Goal: Information Seeking & Learning: Learn about a topic

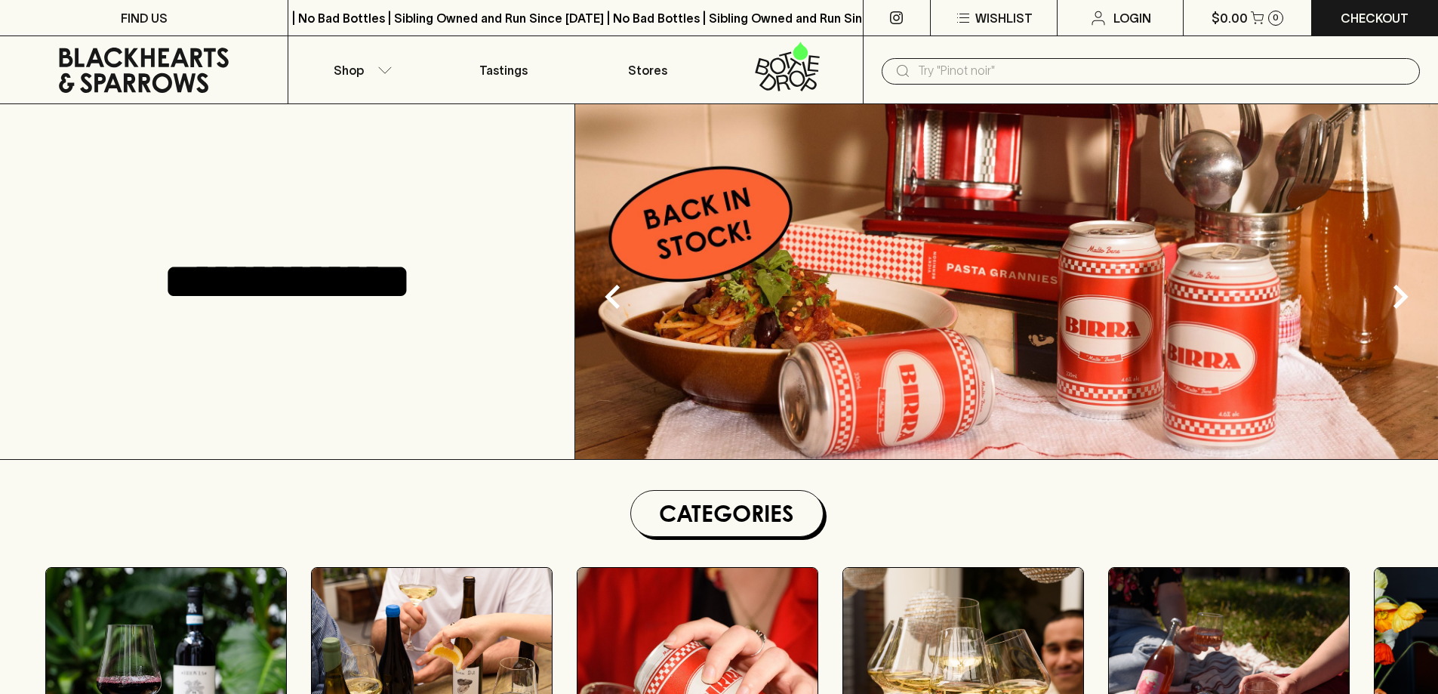
click at [978, 65] on input "text" at bounding box center [1163, 71] width 490 height 24
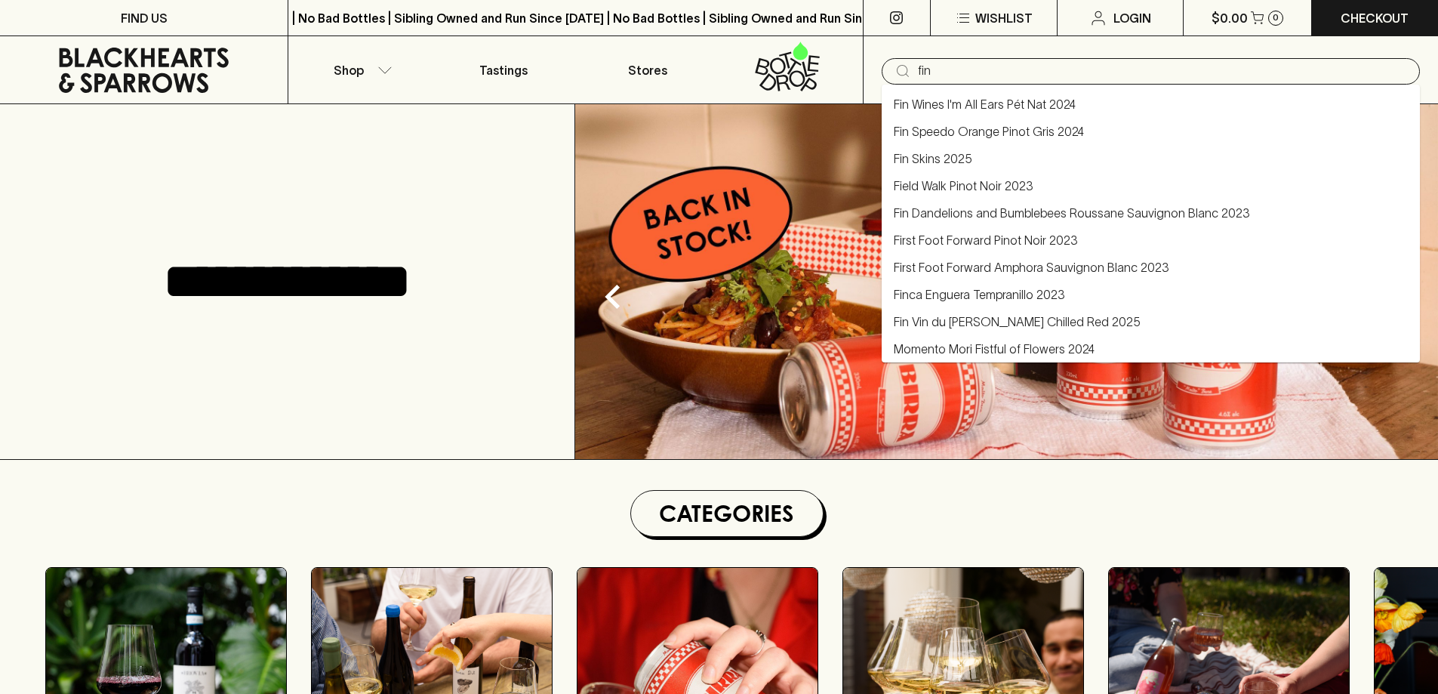
type input "fin"
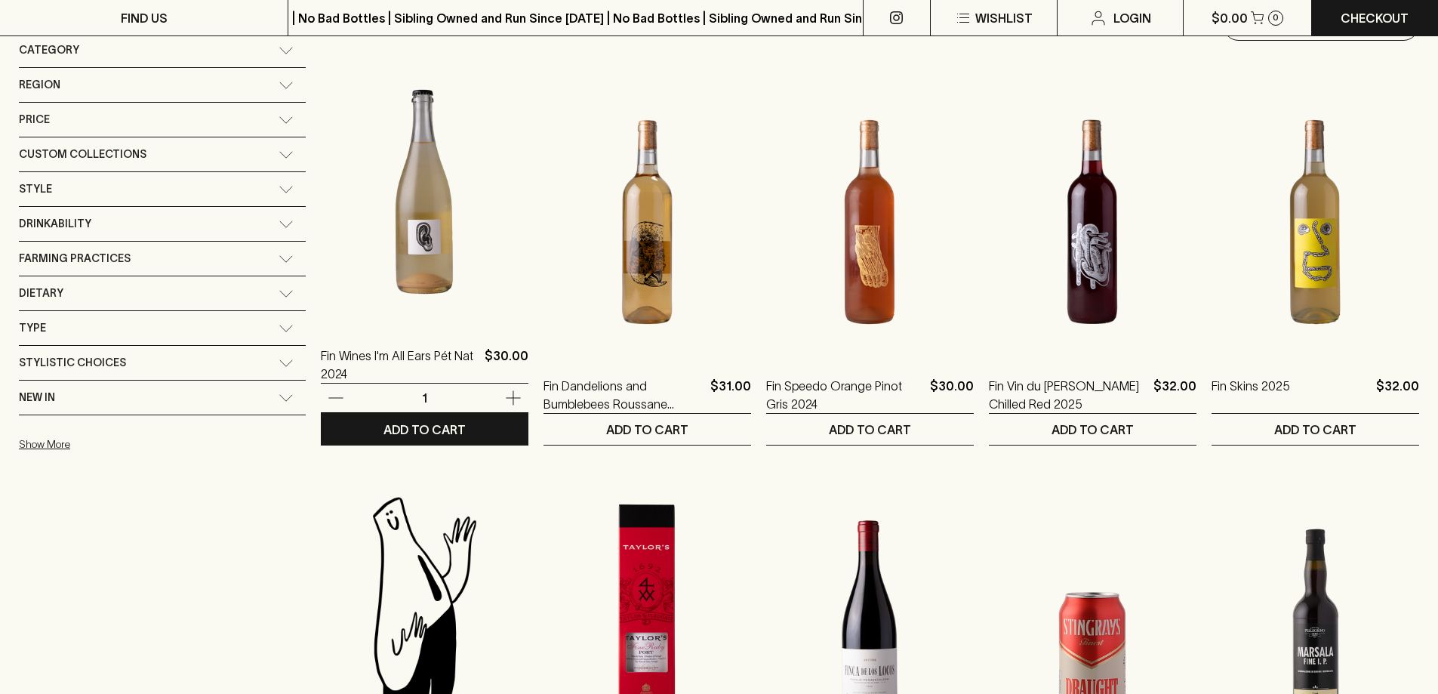
scroll to position [226, 0]
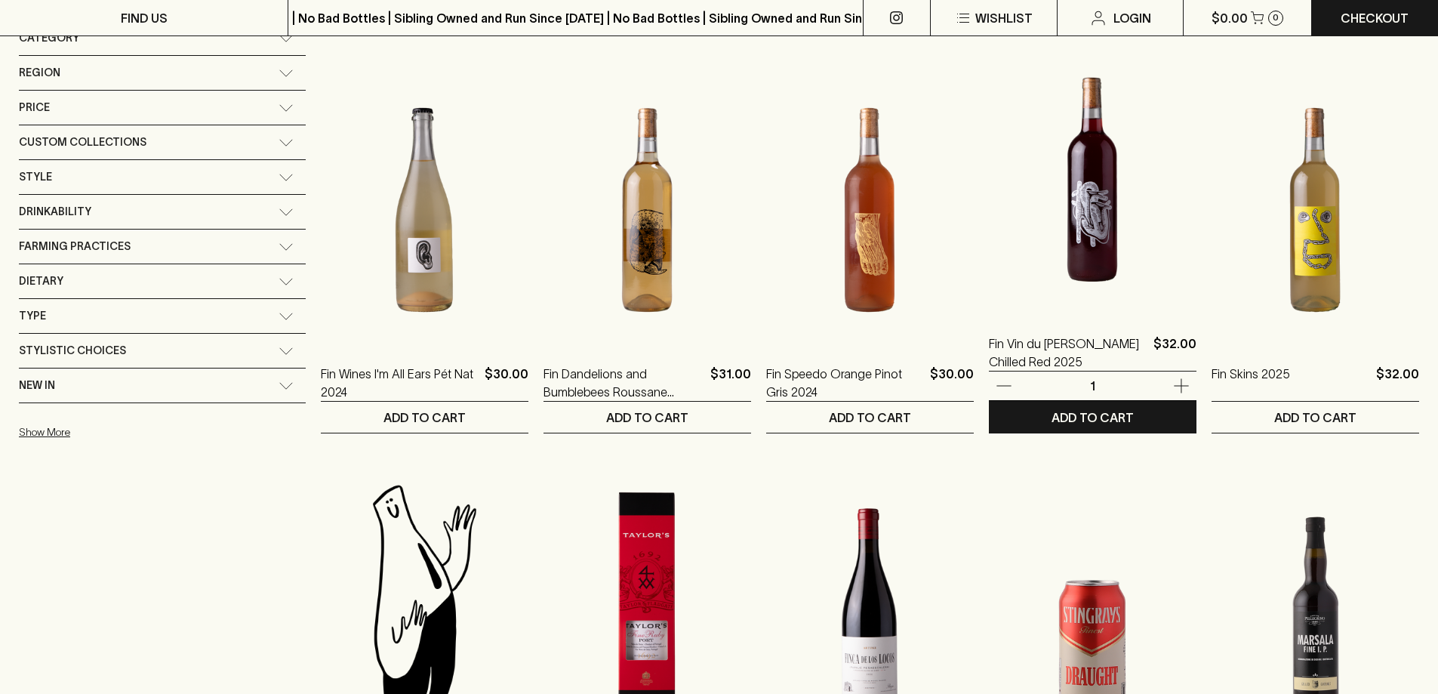
click at [1085, 215] on img at bounding box center [1093, 180] width 208 height 264
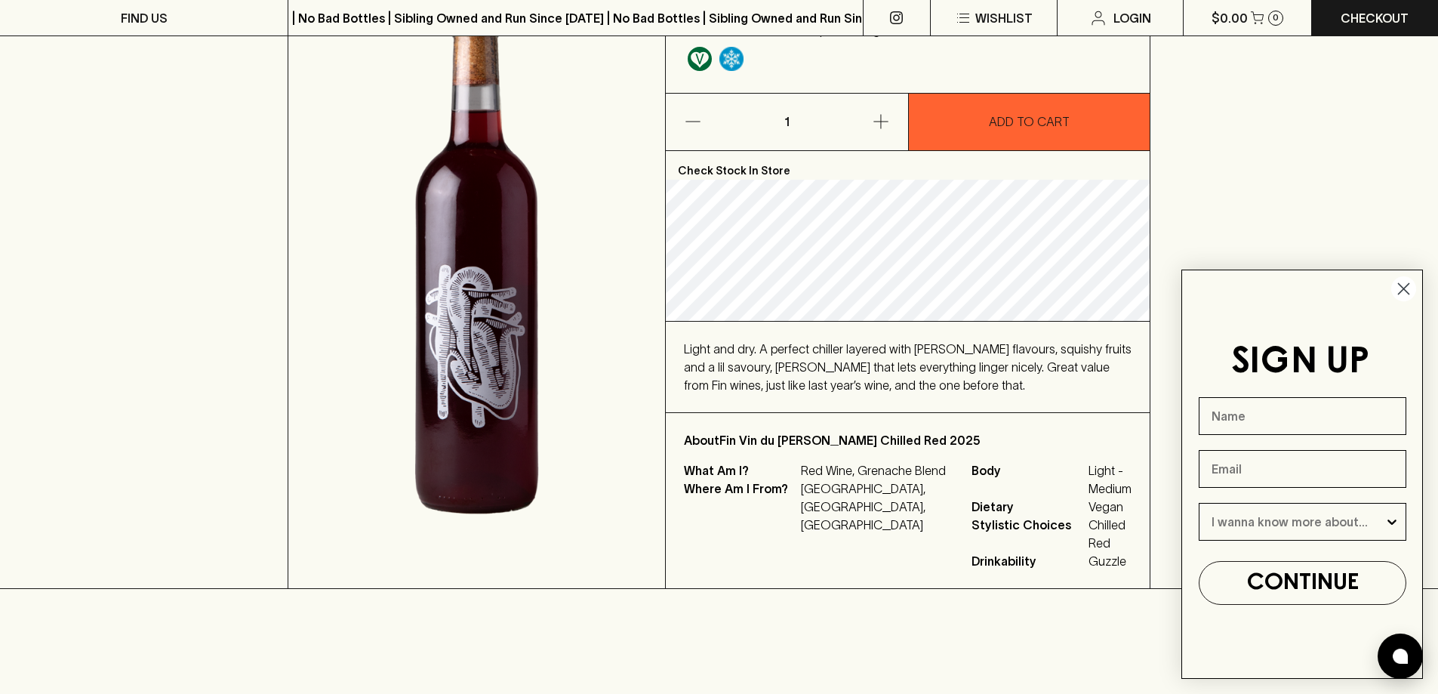
scroll to position [226, 0]
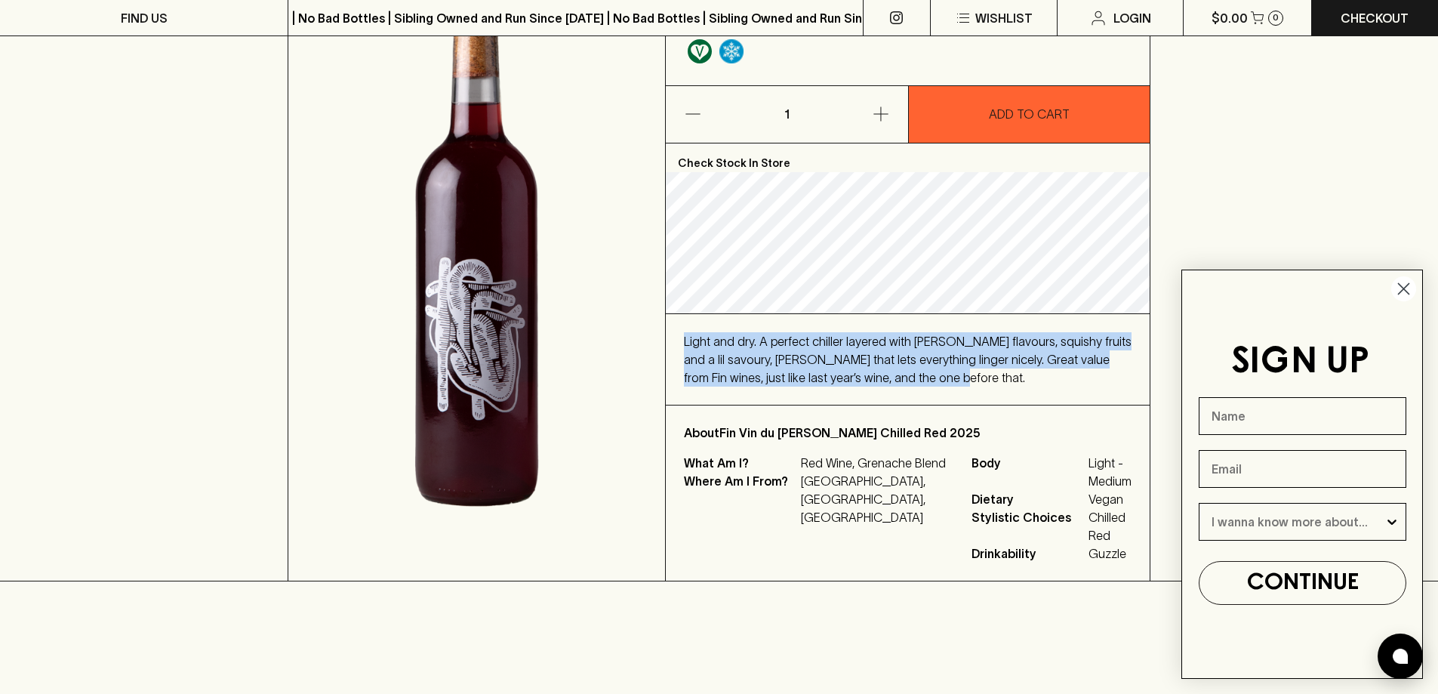
drag, startPoint x: 684, startPoint y: 336, endPoint x: 1057, endPoint y: 373, distance: 374.7
click at [1057, 373] on div "Light and dry. A perfect chiller layered with berry flavours, squishy fruits an…" at bounding box center [908, 359] width 448 height 54
copy span "Light and dry. A perfect chiller layered with berry flavours, squishy fruits an…"
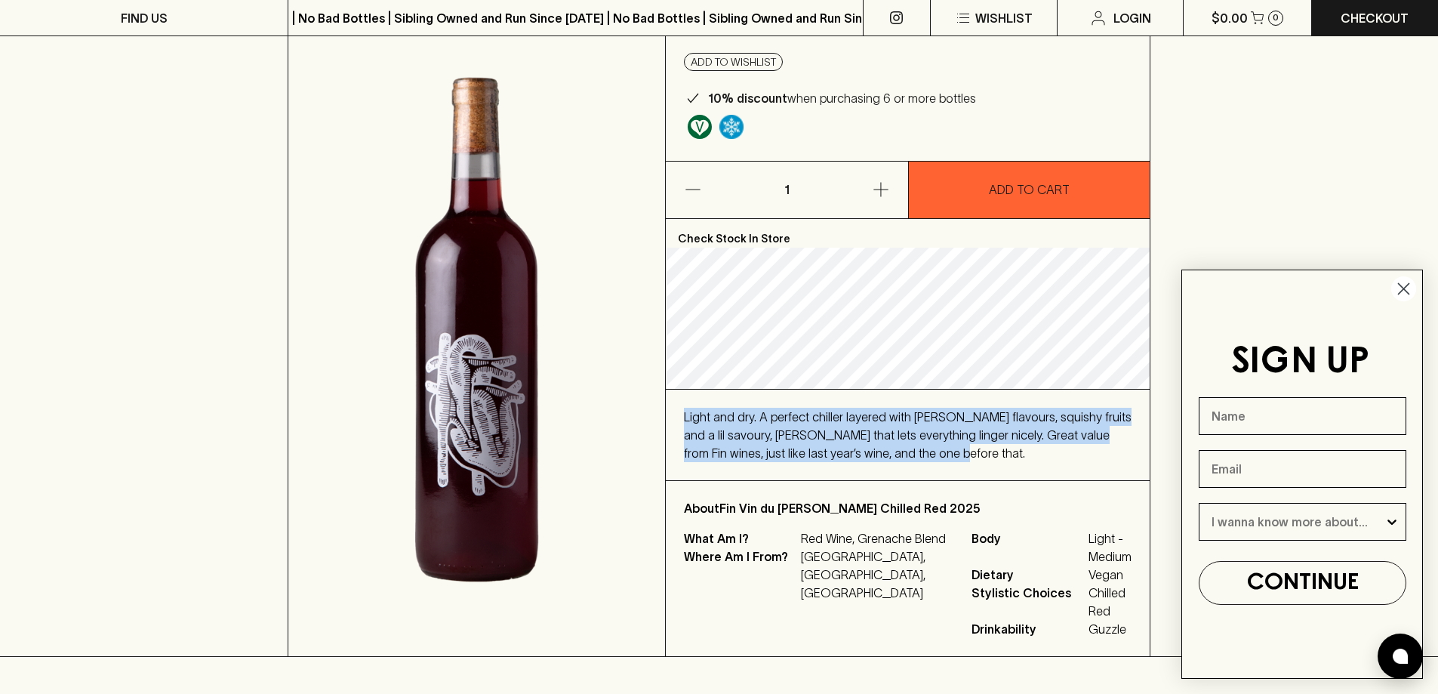
scroll to position [0, 0]
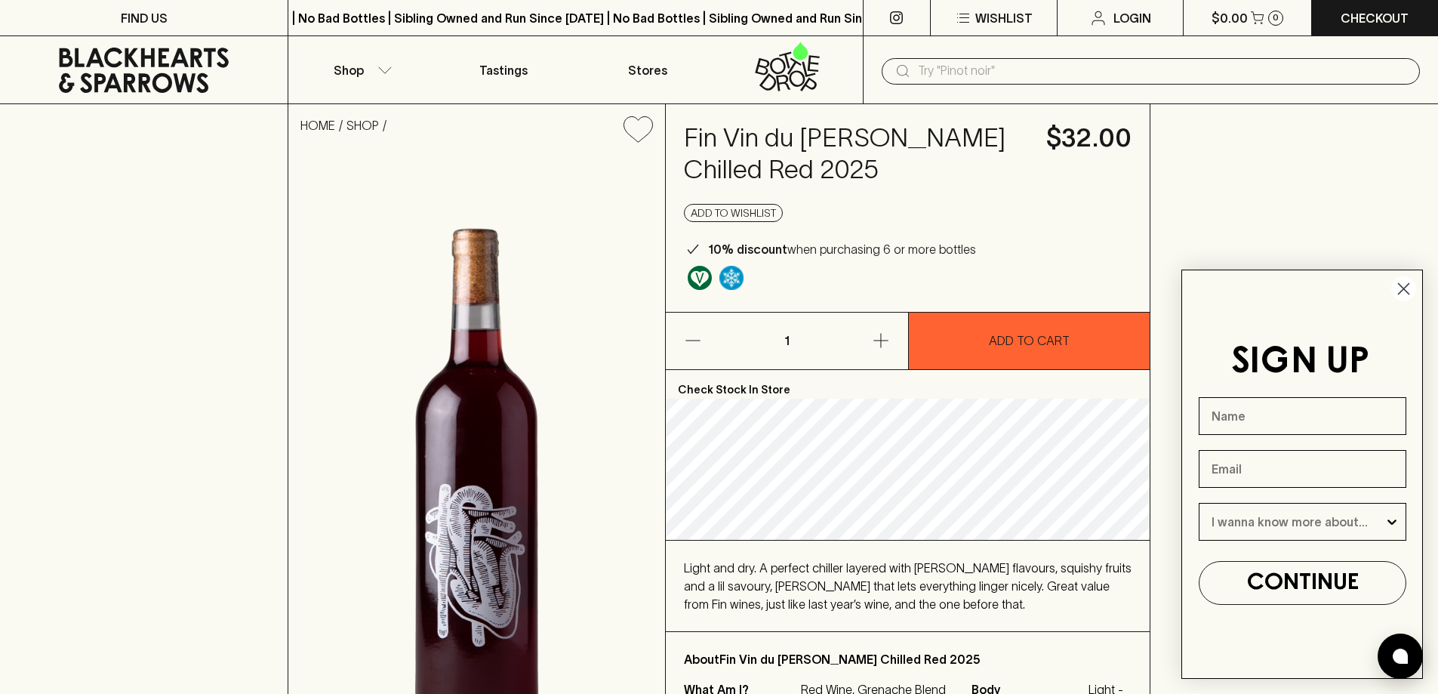
click at [982, 75] on input "text" at bounding box center [1163, 71] width 490 height 24
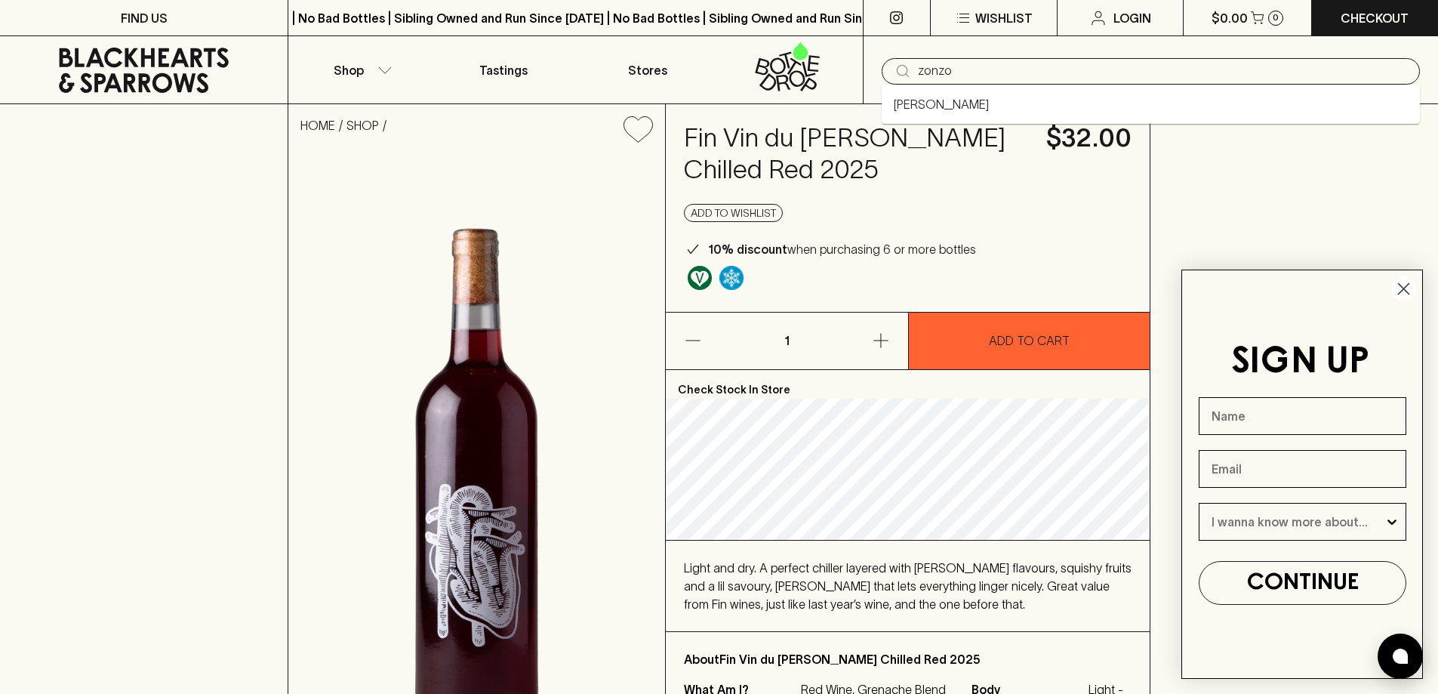
type input "zonzo"
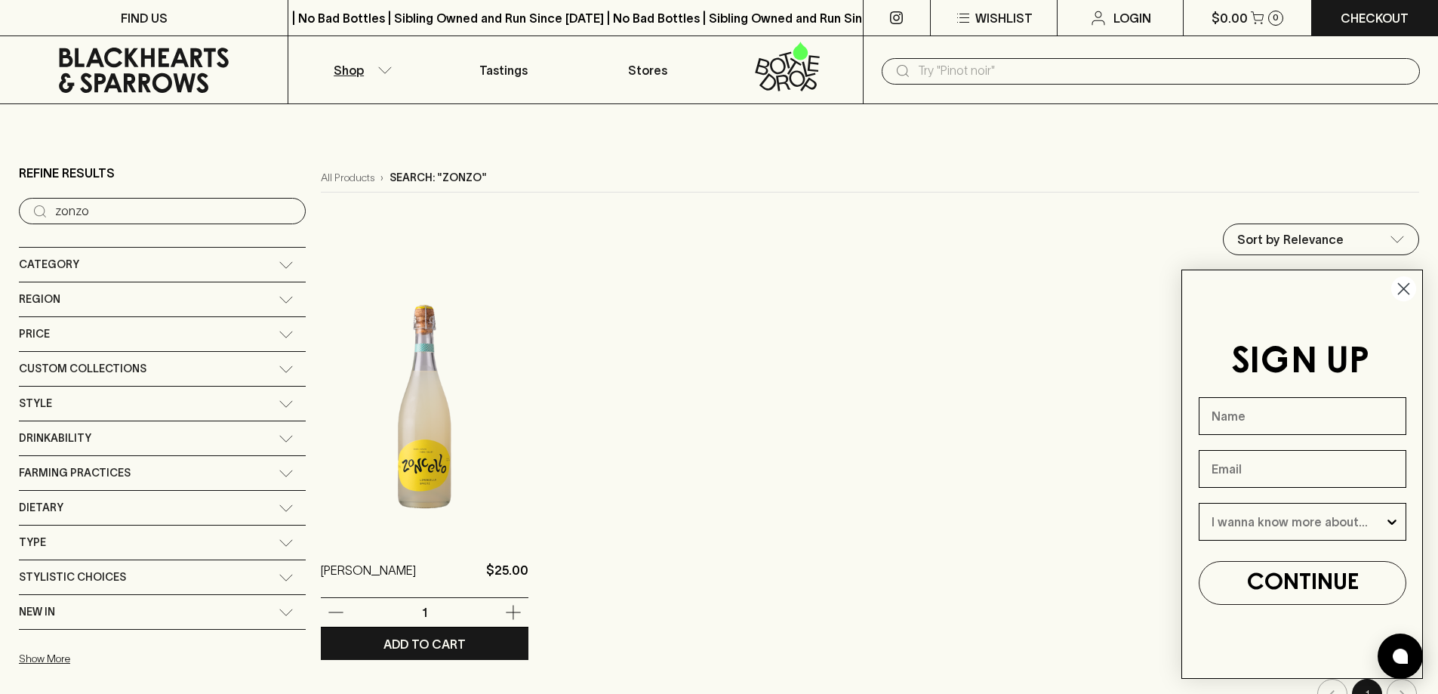
click at [344, 374] on img at bounding box center [425, 406] width 208 height 264
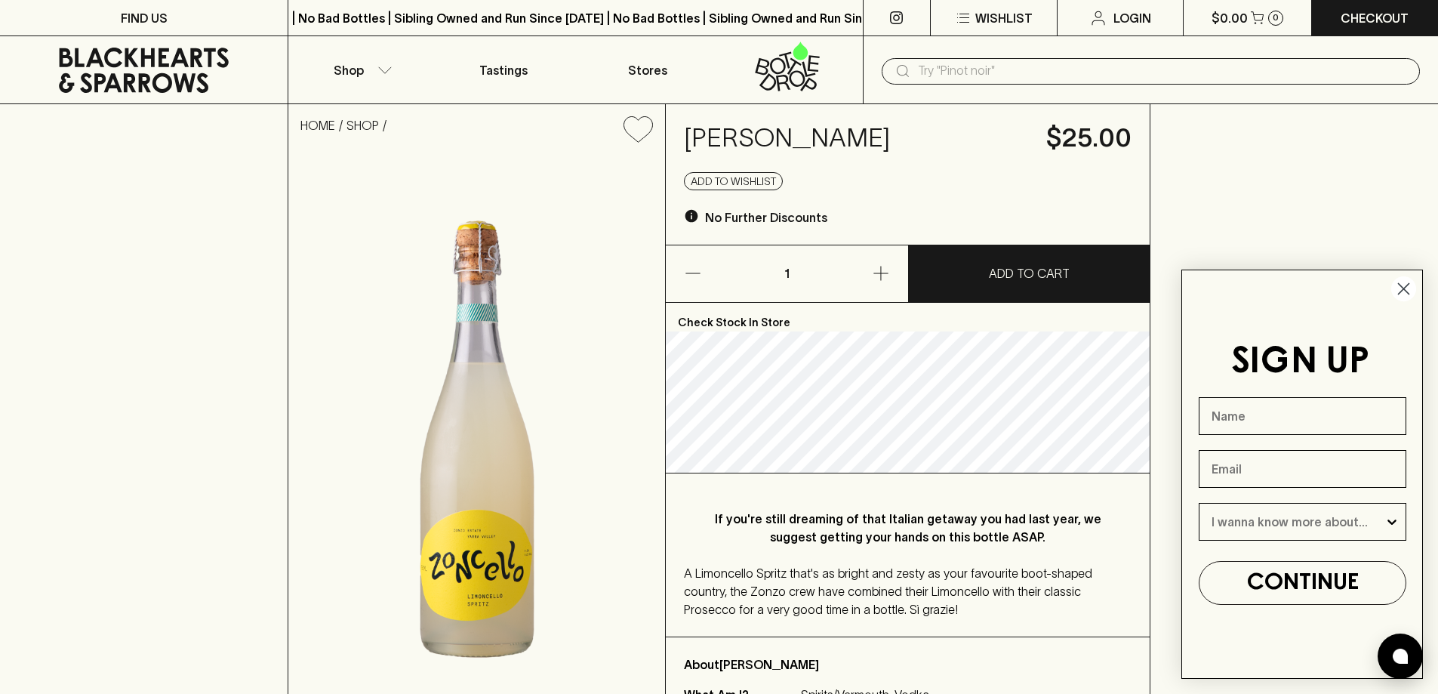
click at [734, 522] on p "If you're still dreaming of that Italian getaway you had last year, we suggest …" at bounding box center [907, 528] width 387 height 36
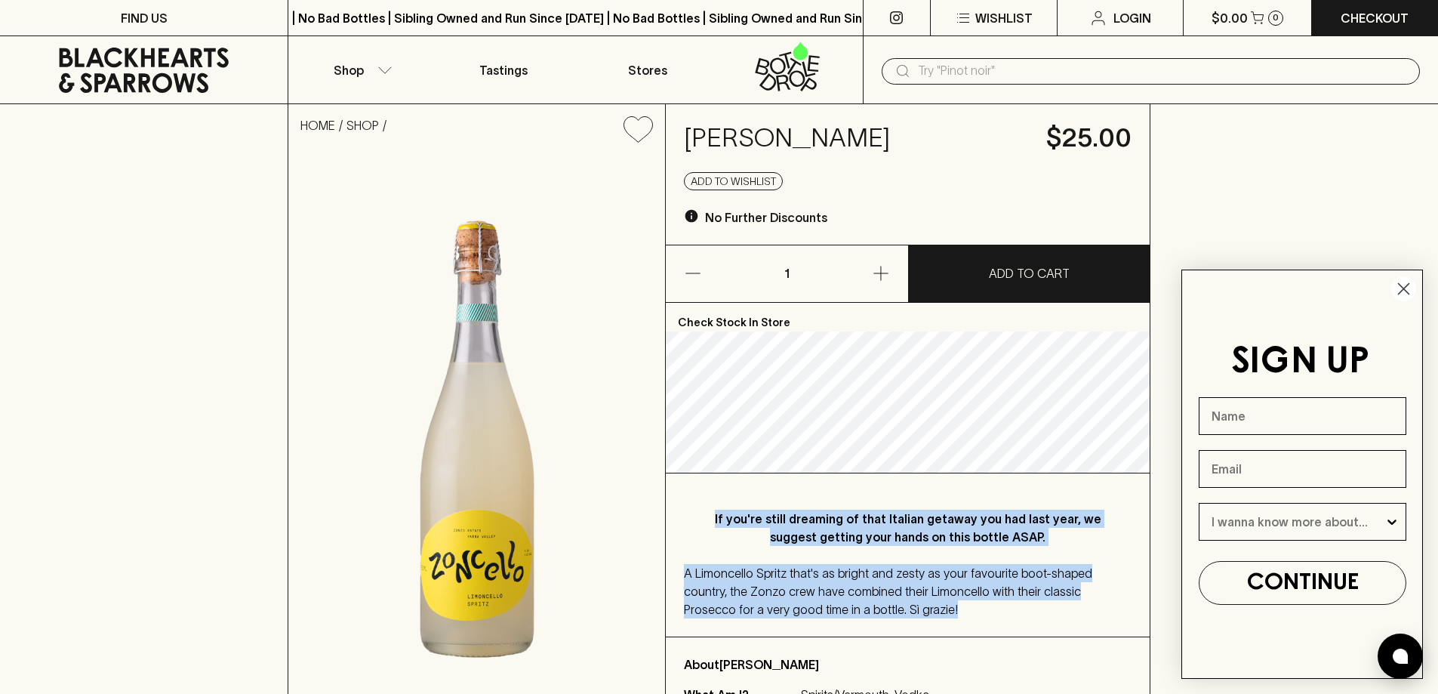
drag, startPoint x: 722, startPoint y: 514, endPoint x: 1119, endPoint y: 609, distance: 408.3
click at [1119, 609] on div "If you're still dreaming of that Italian getaway you had last year, we suggest …" at bounding box center [908, 554] width 484 height 163
copy div "If you're still dreaming of that Italian getaway you had last year, we suggest …"
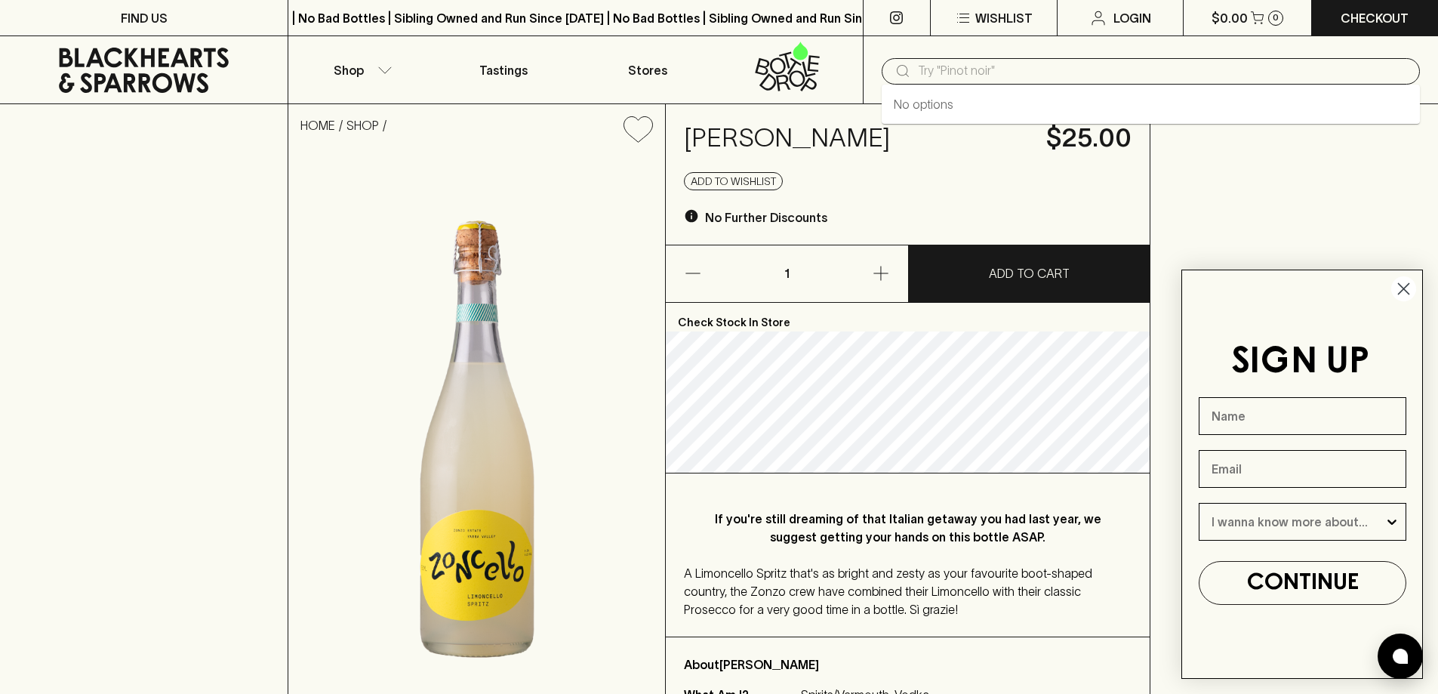
click at [968, 79] on input "text" at bounding box center [1163, 71] width 490 height 24
type input "s"
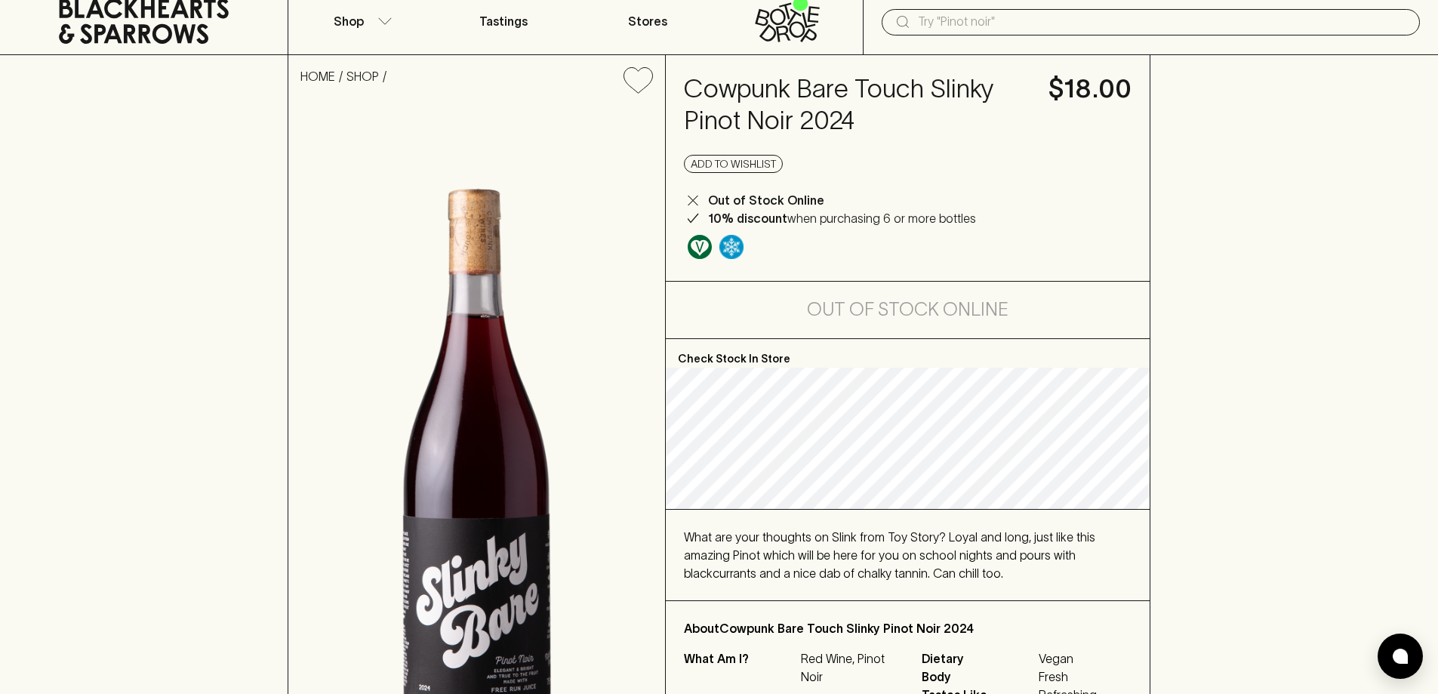
scroll to position [75, 0]
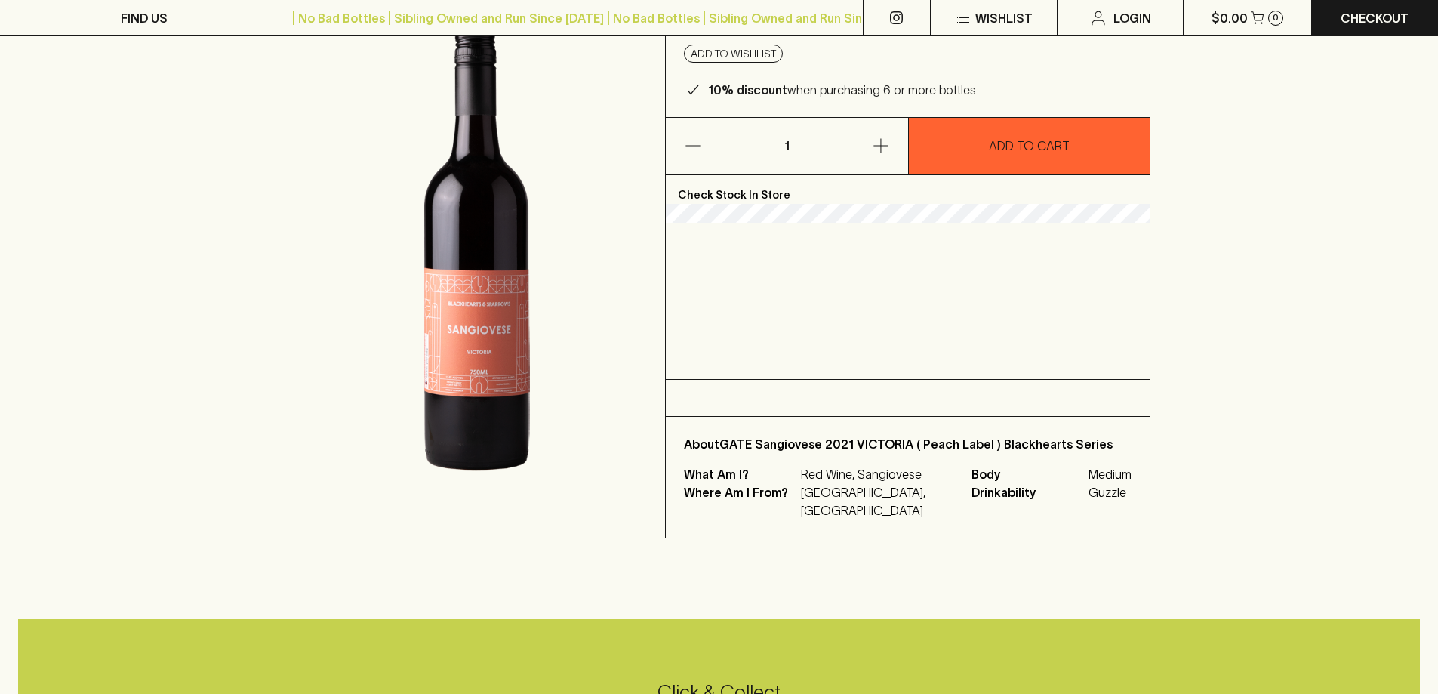
scroll to position [226, 0]
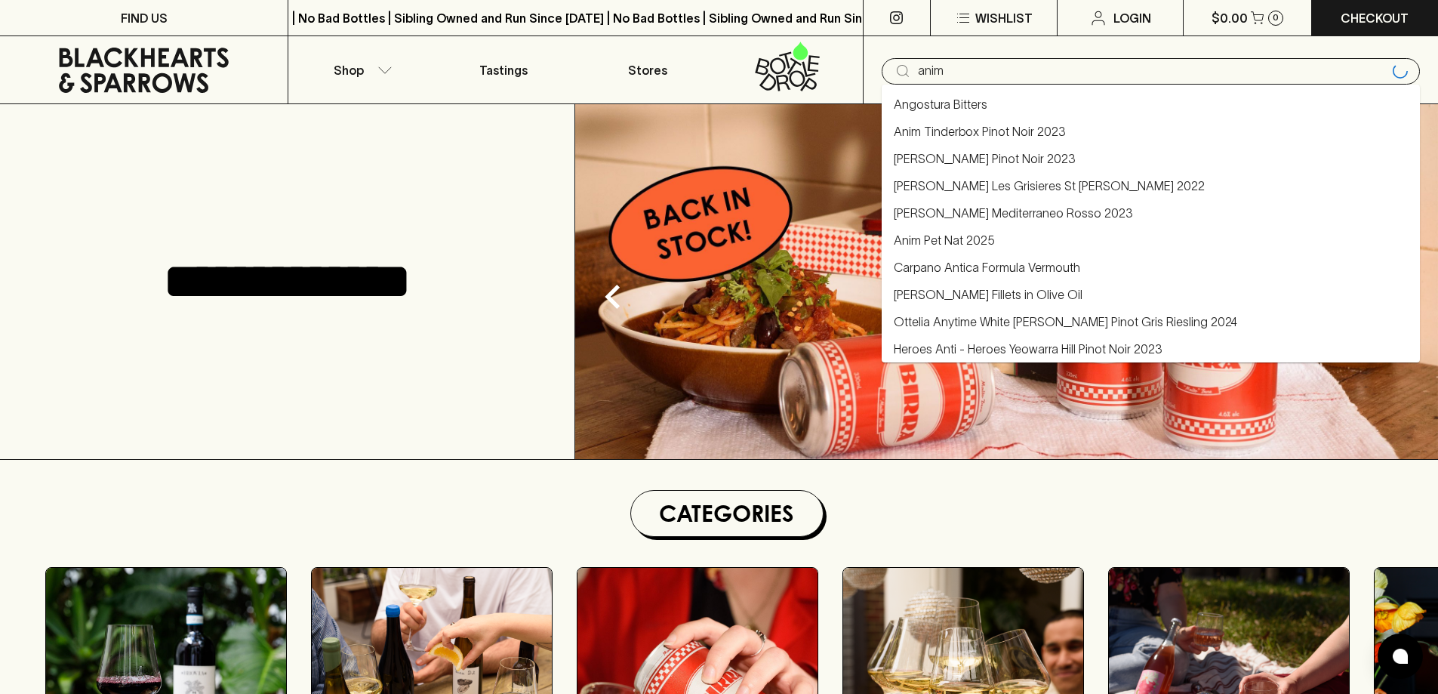
type input "anim"
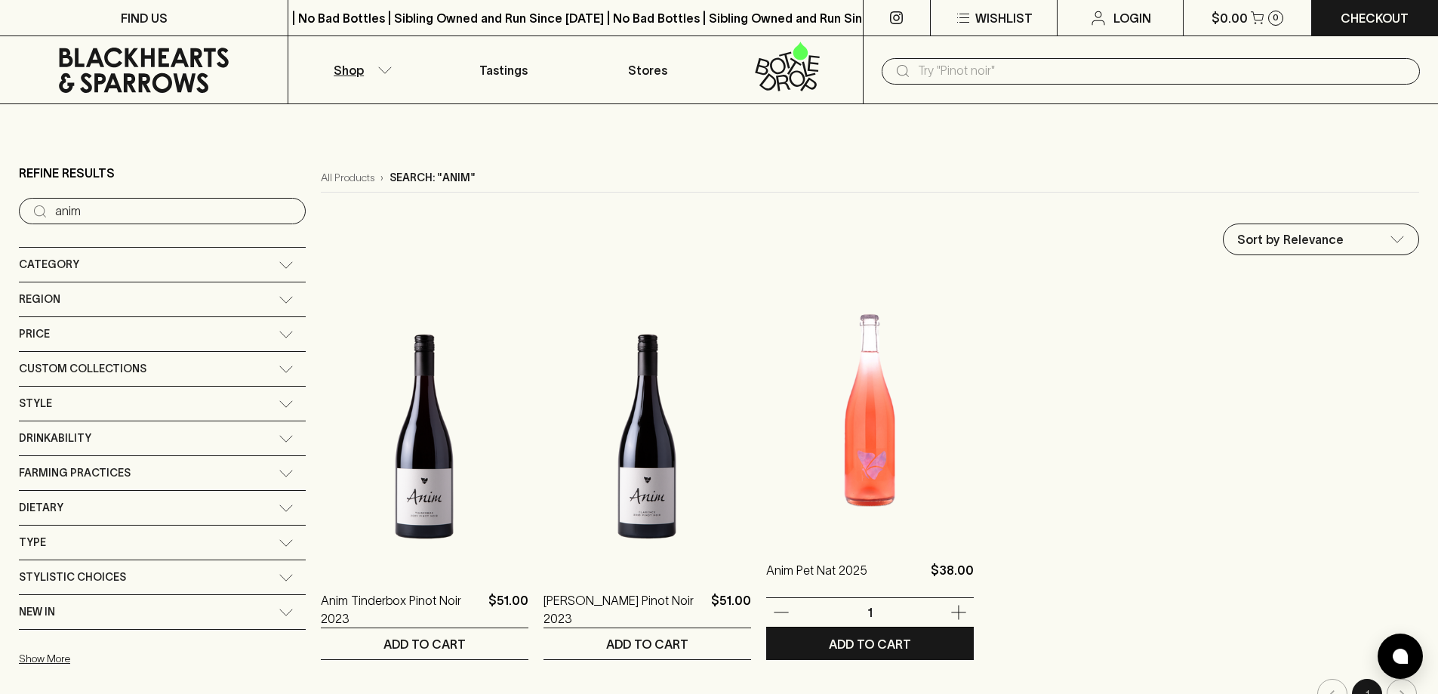
click at [766, 355] on img at bounding box center [870, 406] width 208 height 264
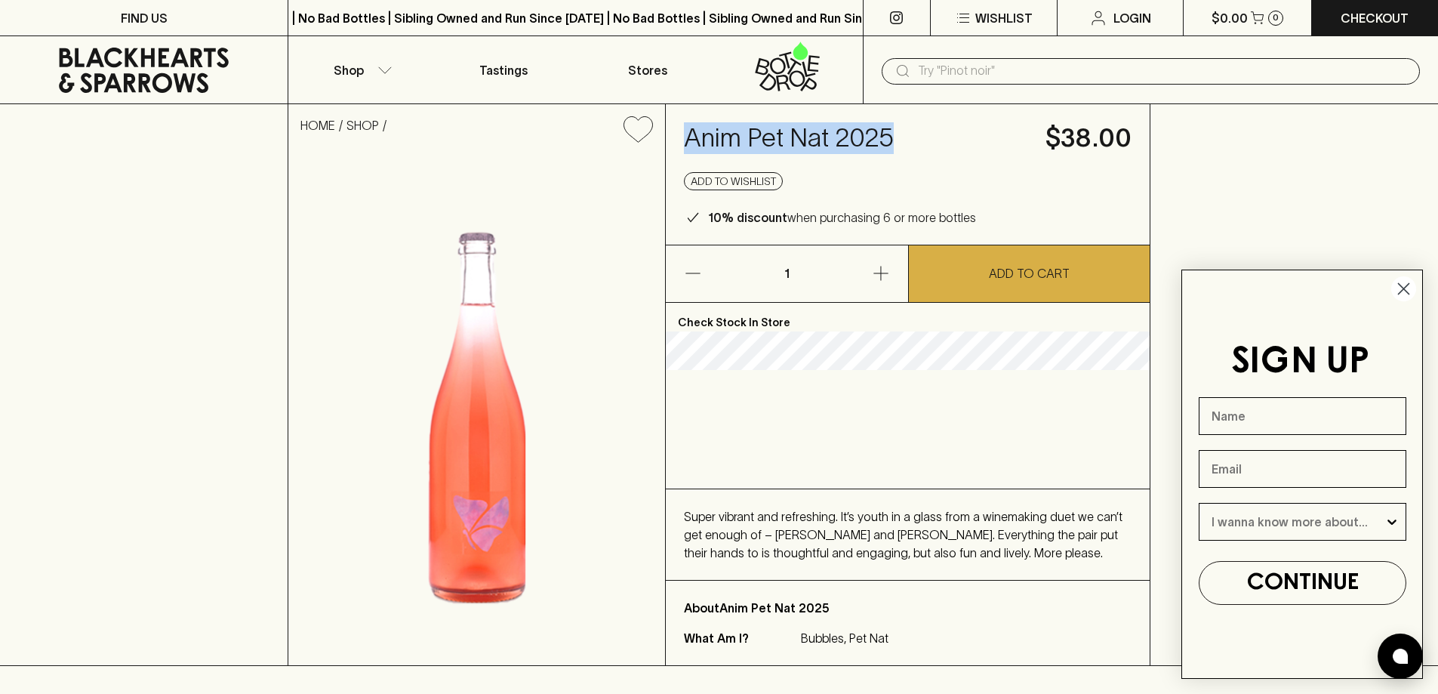
drag, startPoint x: 893, startPoint y: 137, endPoint x: 688, endPoint y: 135, distance: 205.3
click at [688, 135] on h4 "Anim Pet Nat 2025" at bounding box center [855, 138] width 343 height 32
copy h4 "Anim Pet Nat 2025"
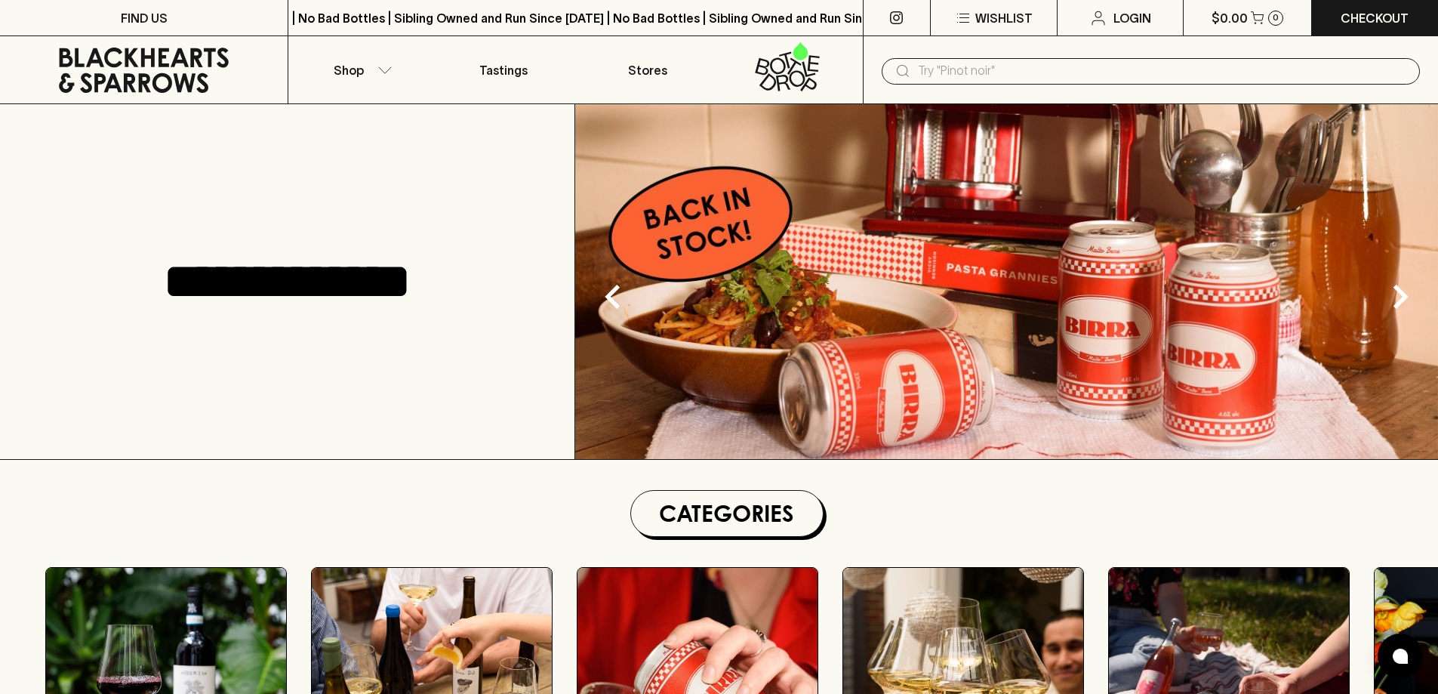
click at [989, 72] on input "text" at bounding box center [1163, 71] width 490 height 24
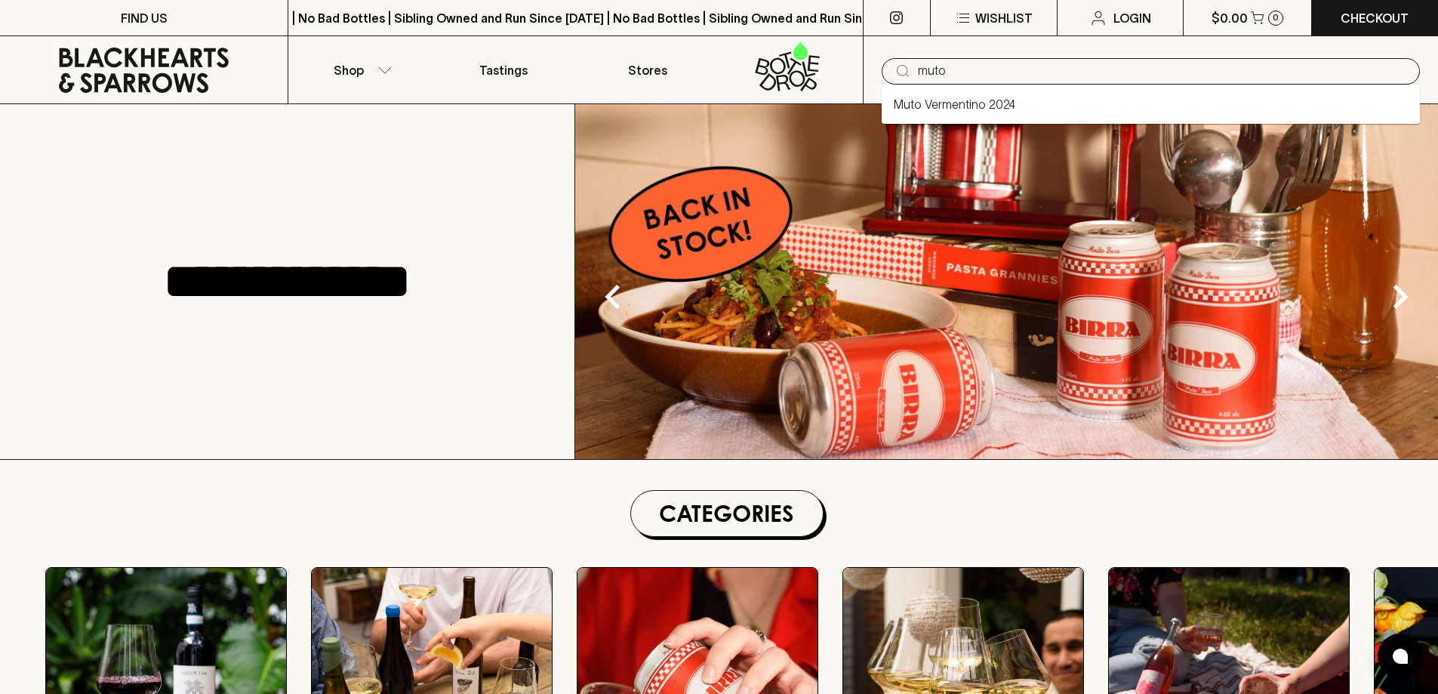
type input "muto"
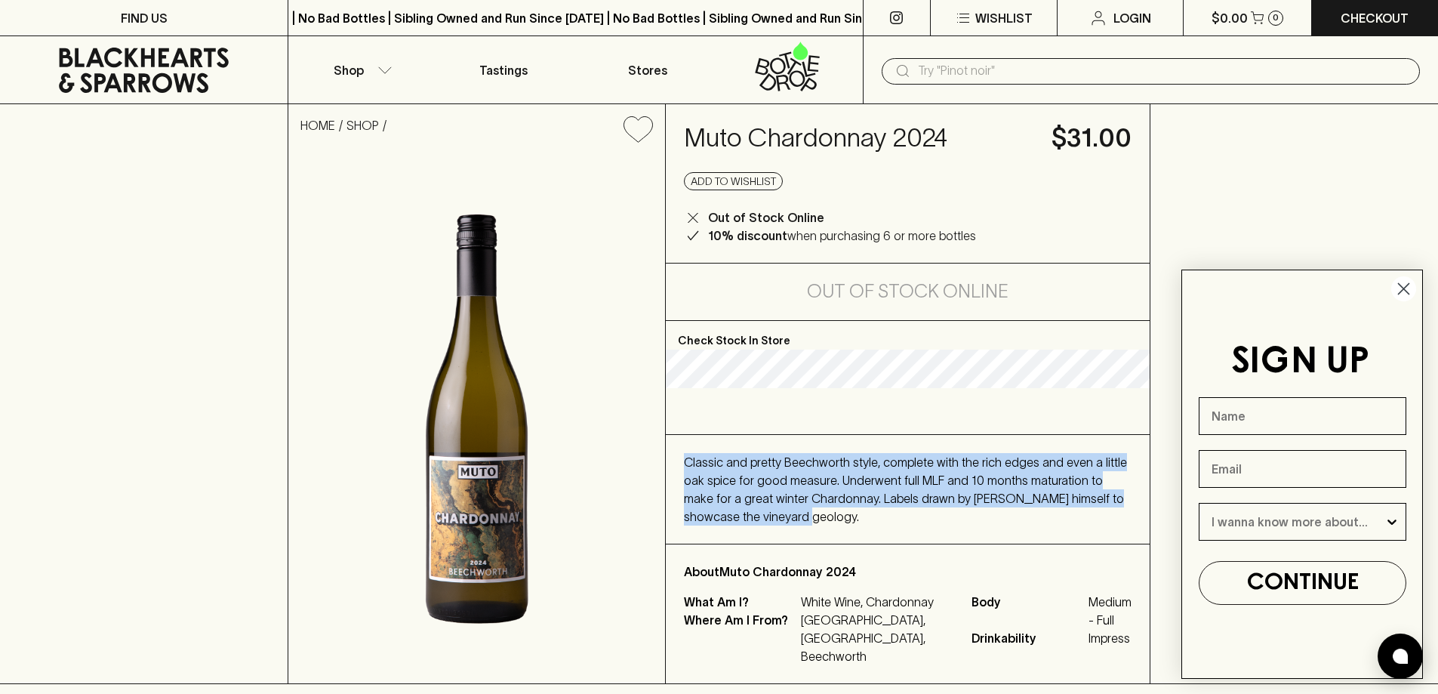
drag, startPoint x: 683, startPoint y: 475, endPoint x: 821, endPoint y: 550, distance: 156.4
click at [821, 543] on div "Classic and pretty Beechworth style, complete with the rich edges and even a li…" at bounding box center [908, 489] width 484 height 109
copy span "Classic and pretty Beechworth style, complete with the rich edges and even a li…"
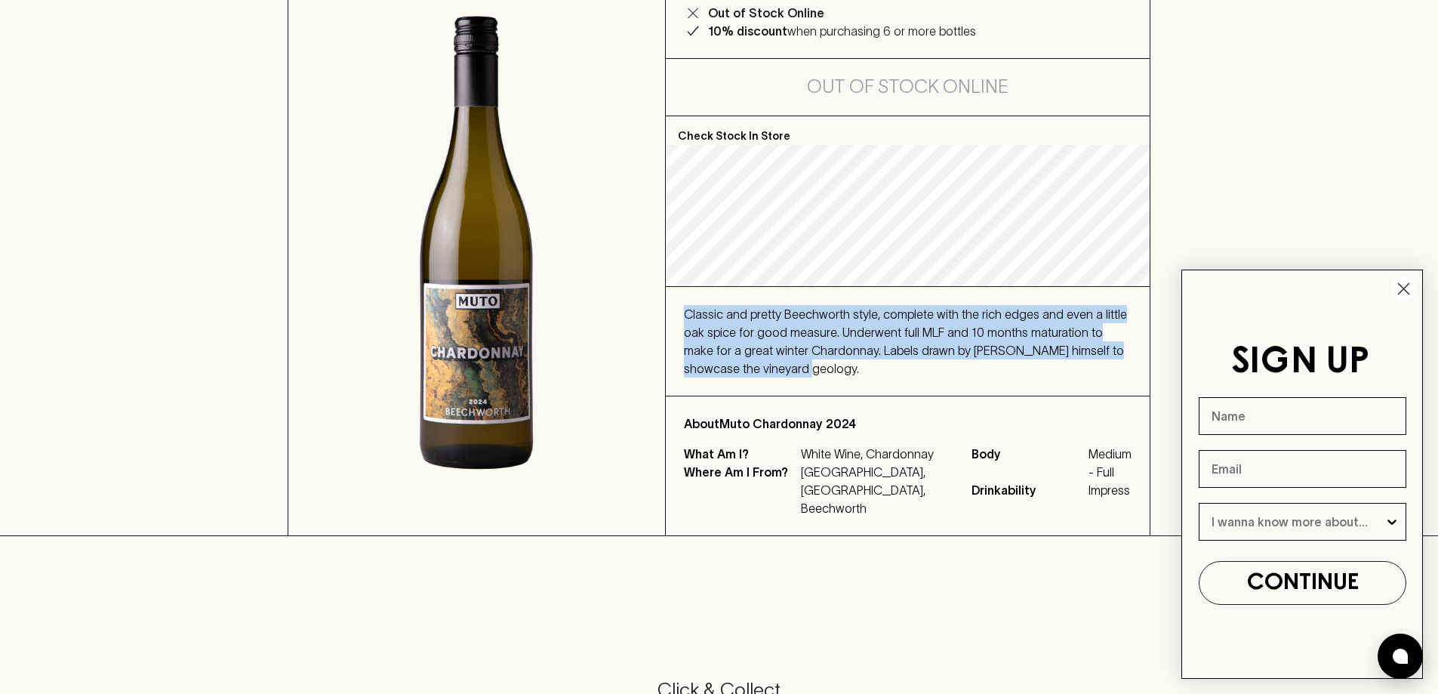
scroll to position [75, 0]
